Goal: Information Seeking & Learning: Learn about a topic

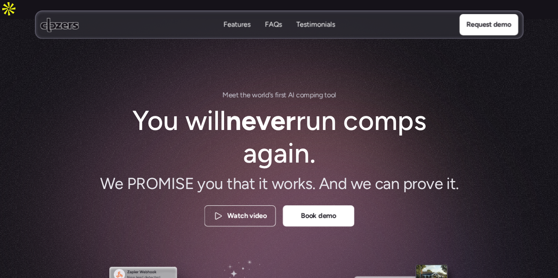
click at [232, 23] on p "Features" at bounding box center [236, 25] width 27 height 10
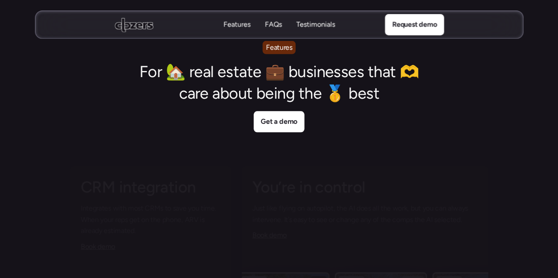
scroll to position [2051, 0]
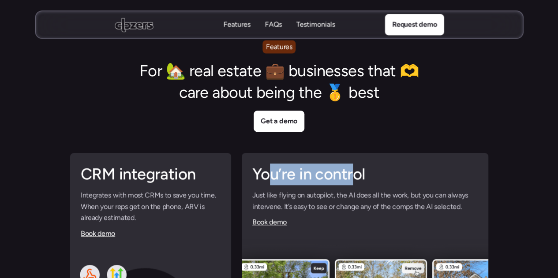
drag, startPoint x: 274, startPoint y: 155, endPoint x: 351, endPoint y: 164, distance: 78.1
click at [351, 164] on h2 "You’re in control" at bounding box center [364, 175] width 225 height 22
drag, startPoint x: 324, startPoint y: 158, endPoint x: 285, endPoint y: 160, distance: 39.3
click at [324, 164] on h2 "You’re in control" at bounding box center [364, 175] width 225 height 22
drag, startPoint x: 282, startPoint y: 157, endPoint x: 351, endPoint y: 157, distance: 69.7
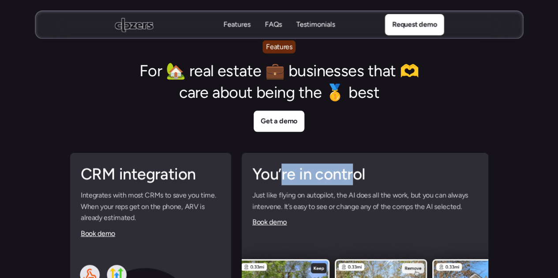
click at [351, 164] on h2 "You’re in control" at bounding box center [364, 175] width 225 height 22
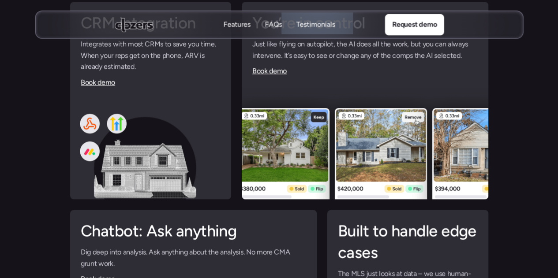
scroll to position [2257, 0]
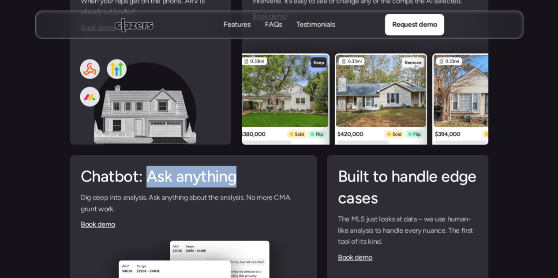
drag, startPoint x: 150, startPoint y: 162, endPoint x: 231, endPoint y: 165, distance: 81.2
click at [231, 166] on h2 "Chatbot: Ask anything" at bounding box center [193, 177] width 225 height 22
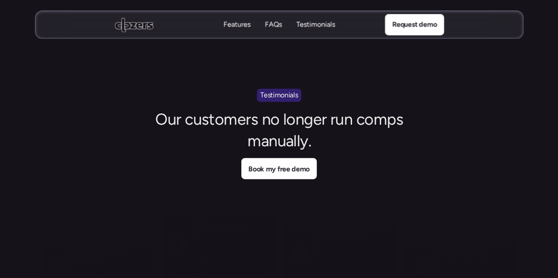
scroll to position [2757, 0]
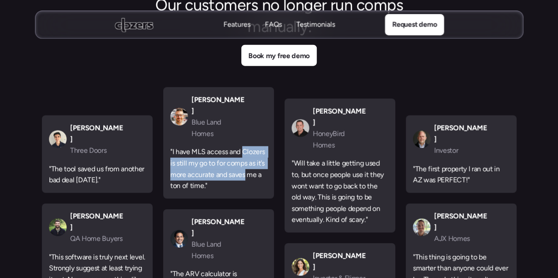
drag, startPoint x: 242, startPoint y: 112, endPoint x: 245, endPoint y: 139, distance: 27.6
click at [245, 147] on p ""I have MLS access and Clozers is still my go to for comps as it’s more accurat…" at bounding box center [218, 169] width 97 height 45
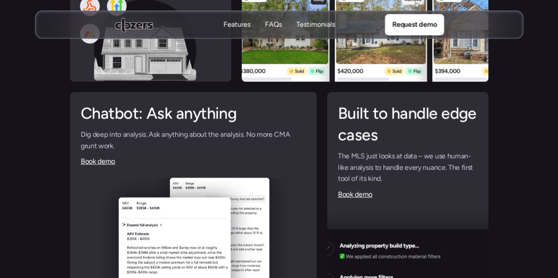
scroll to position [2316, 0]
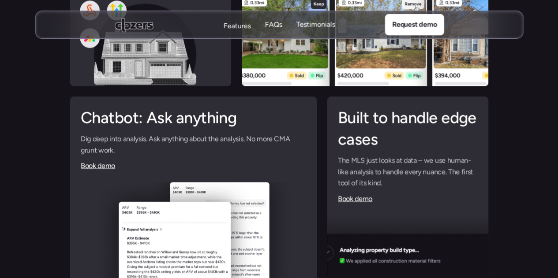
click at [242, 25] on p "Features" at bounding box center [236, 26] width 27 height 10
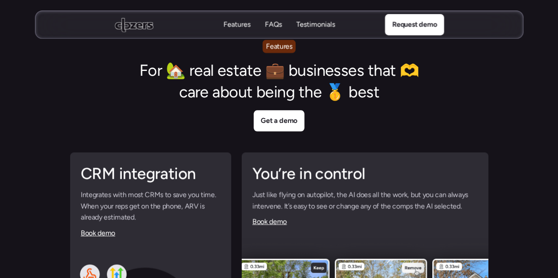
scroll to position [2051, 0]
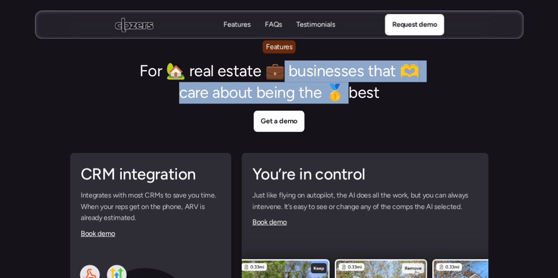
drag, startPoint x: 277, startPoint y: 60, endPoint x: 355, endPoint y: 81, distance: 81.0
click at [354, 80] on h2 "For 🏡 real estate 💼 businesses that 🫶 care about being the 🥇 best" at bounding box center [279, 81] width 300 height 43
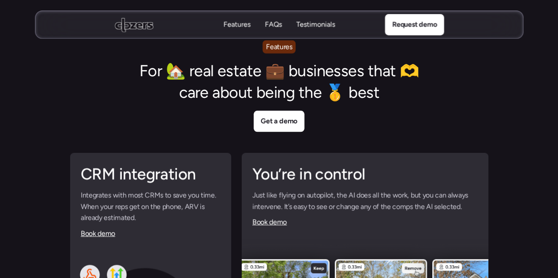
click at [379, 153] on div "You’re in control Just like flying on autopilot, the AI does all the work, but …" at bounding box center [364, 196] width 247 height 86
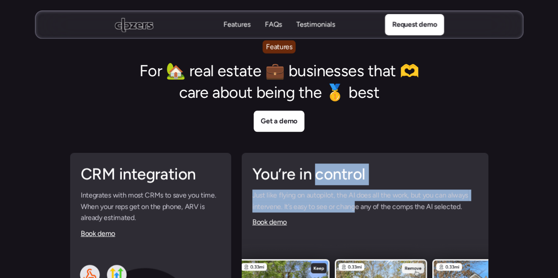
drag, startPoint x: 317, startPoint y: 161, endPoint x: 355, endPoint y: 184, distance: 44.3
click at [355, 184] on div "You’re in control Just like flying on autopilot, the AI does all the work, but …" at bounding box center [364, 196] width 247 height 86
click at [355, 190] on p "Just like flying on autopilot, the AI does all the work, but you can always int…" at bounding box center [364, 201] width 225 height 23
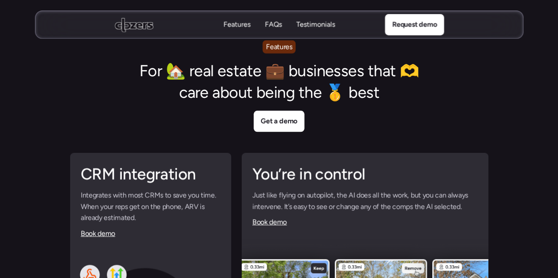
click at [319, 164] on h2 "You’re in control" at bounding box center [364, 175] width 225 height 22
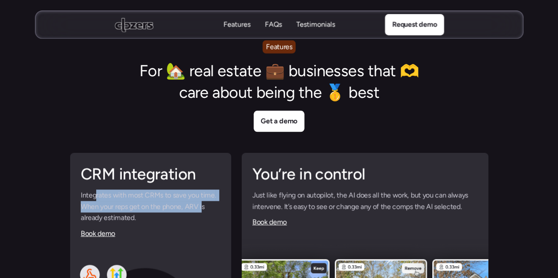
drag, startPoint x: 96, startPoint y: 178, endPoint x: 202, endPoint y: 191, distance: 106.7
click at [202, 191] on p "Integrates with most CRMs to save you time. When your reps get on the phone, AR…" at bounding box center [151, 207] width 140 height 34
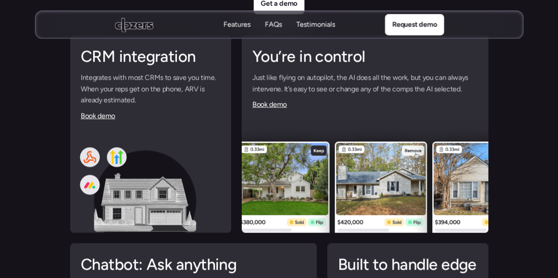
scroll to position [2081, 0]
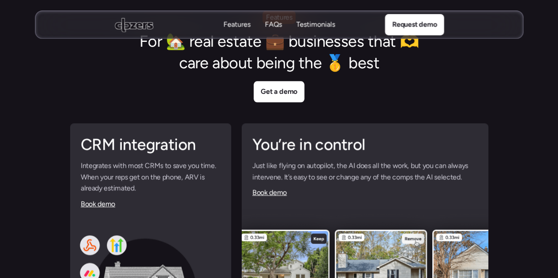
click at [353, 140] on div "You’re in control Just like flying on autopilot, the AI does all the work, but …" at bounding box center [364, 167] width 247 height 86
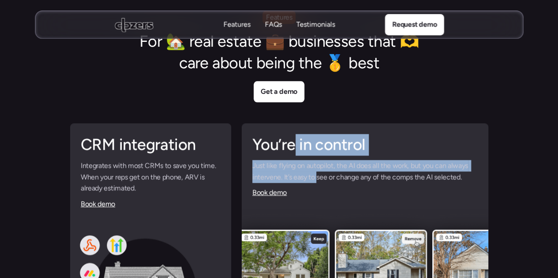
drag, startPoint x: 295, startPoint y: 129, endPoint x: 318, endPoint y: 163, distance: 41.2
click at [318, 163] on div "You’re in control Just like flying on autopilot, the AI does all the work, but …" at bounding box center [364, 167] width 247 height 86
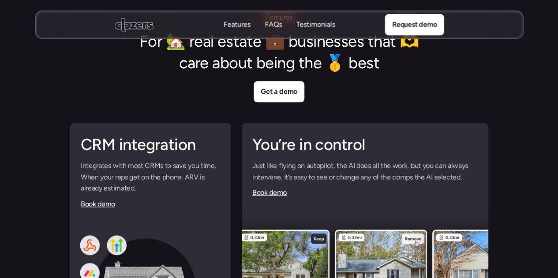
click at [319, 161] on p "Just like flying on autopilot, the AI does all the work, but you can always int…" at bounding box center [364, 171] width 225 height 23
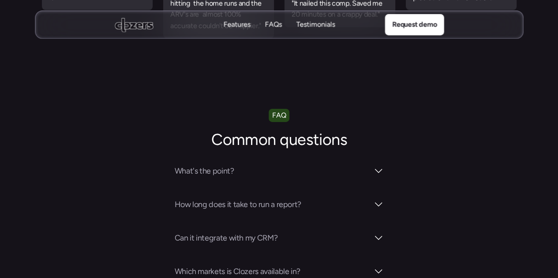
scroll to position [3052, 0]
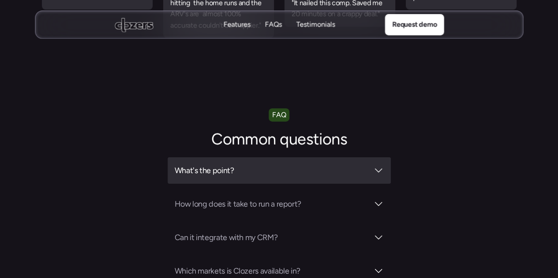
click at [217, 165] on h3 "What's the point?" at bounding box center [272, 171] width 194 height 12
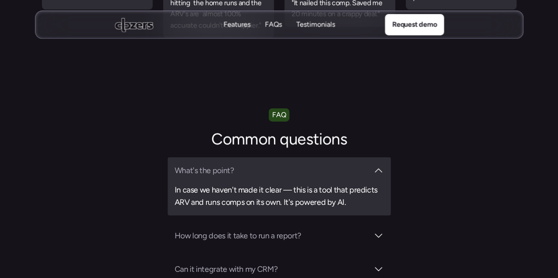
click at [275, 165] on h3 "What's the point?" at bounding box center [272, 171] width 194 height 12
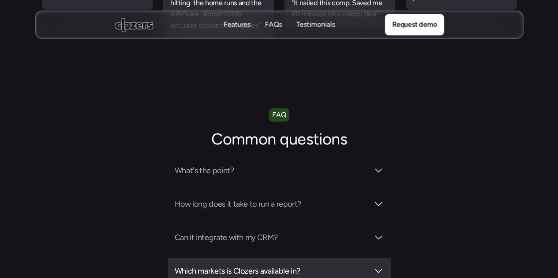
click at [257, 265] on h3 "Which markets is Clozers available in?" at bounding box center [272, 271] width 194 height 12
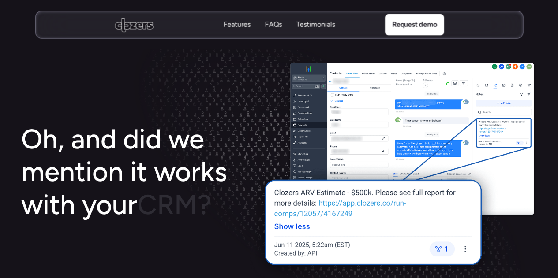
scroll to position [1316, 0]
